Goal: Check status: Check status

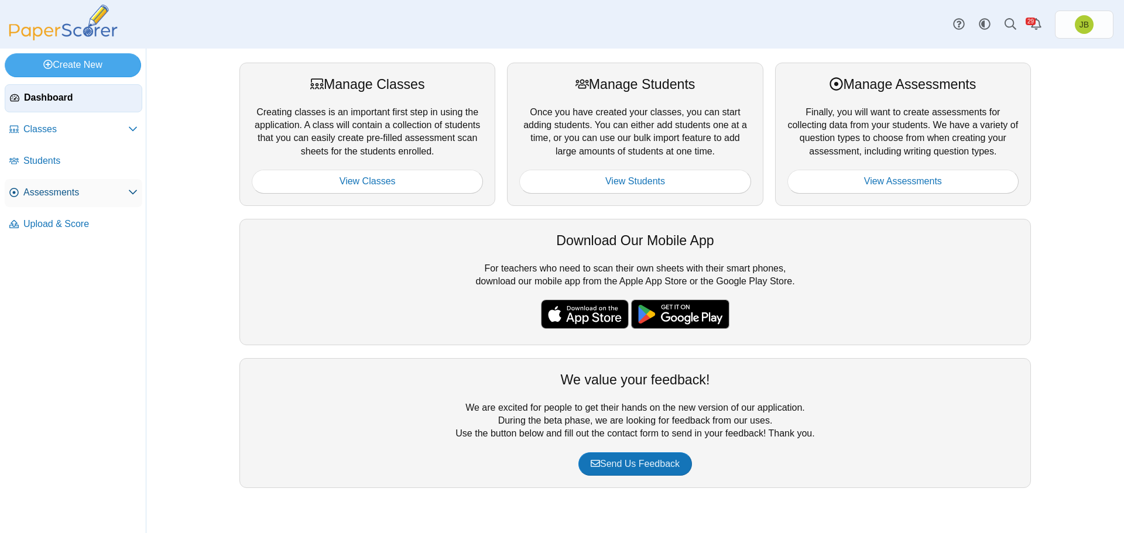
click at [55, 193] on span "Assessments" at bounding box center [75, 192] width 105 height 13
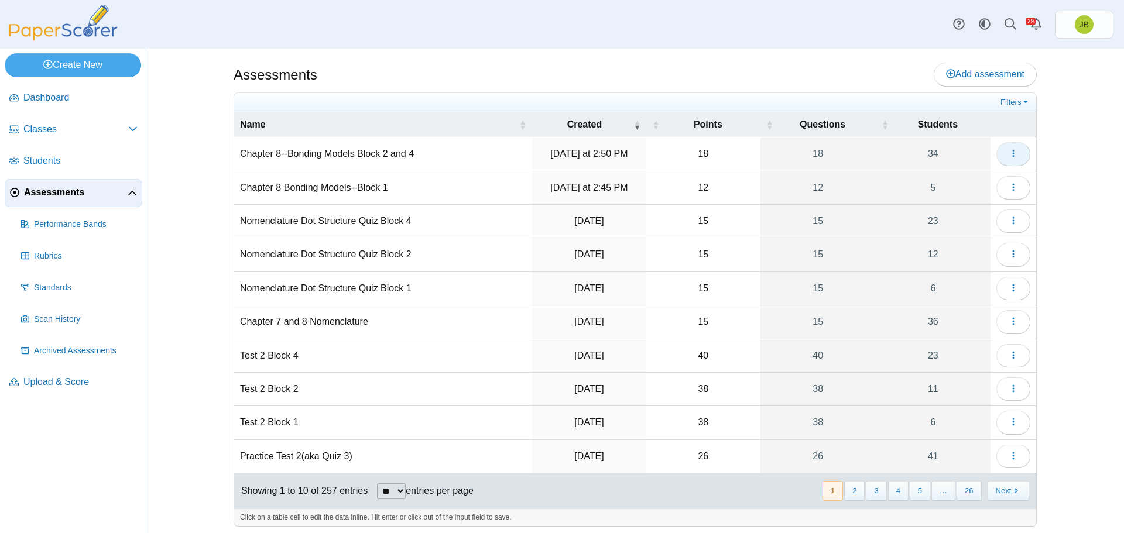
click at [1011, 149] on span "button" at bounding box center [1013, 154] width 9 height 10
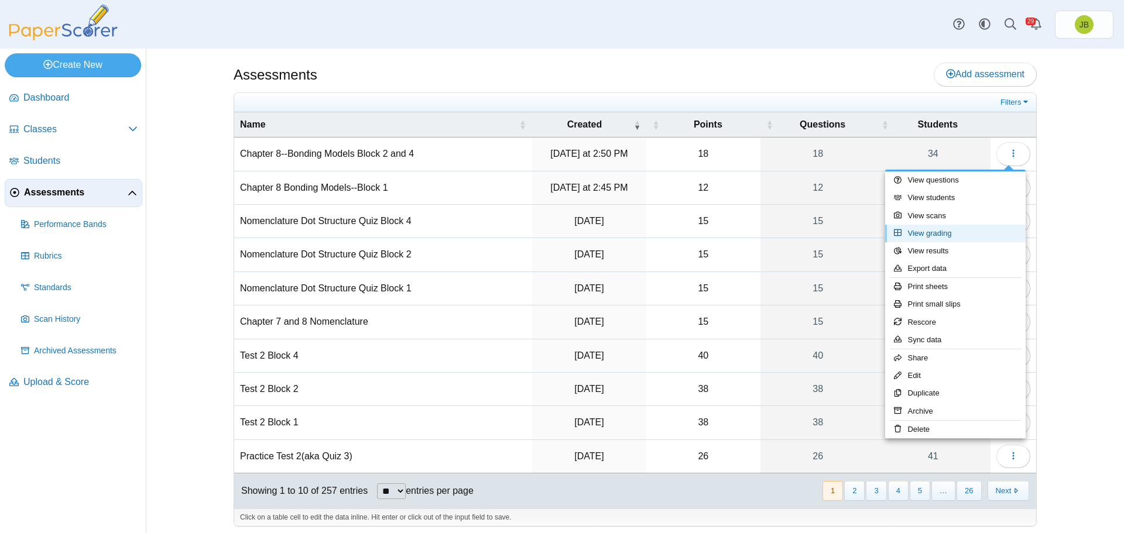
click at [926, 237] on link "View grading" at bounding box center [955, 234] width 141 height 18
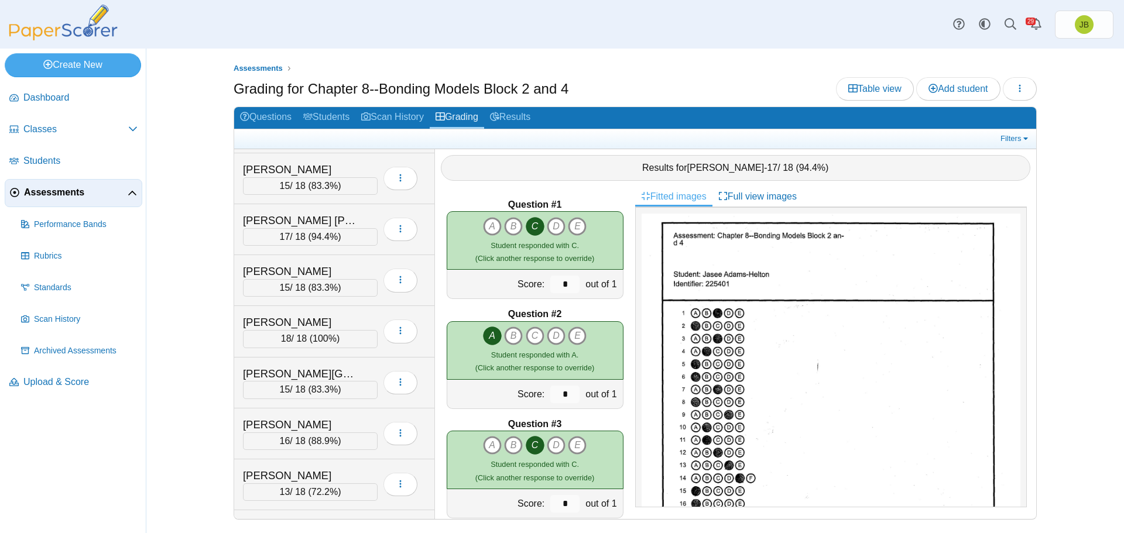
scroll to position [1171, 0]
